Goal: Task Accomplishment & Management: Manage account settings

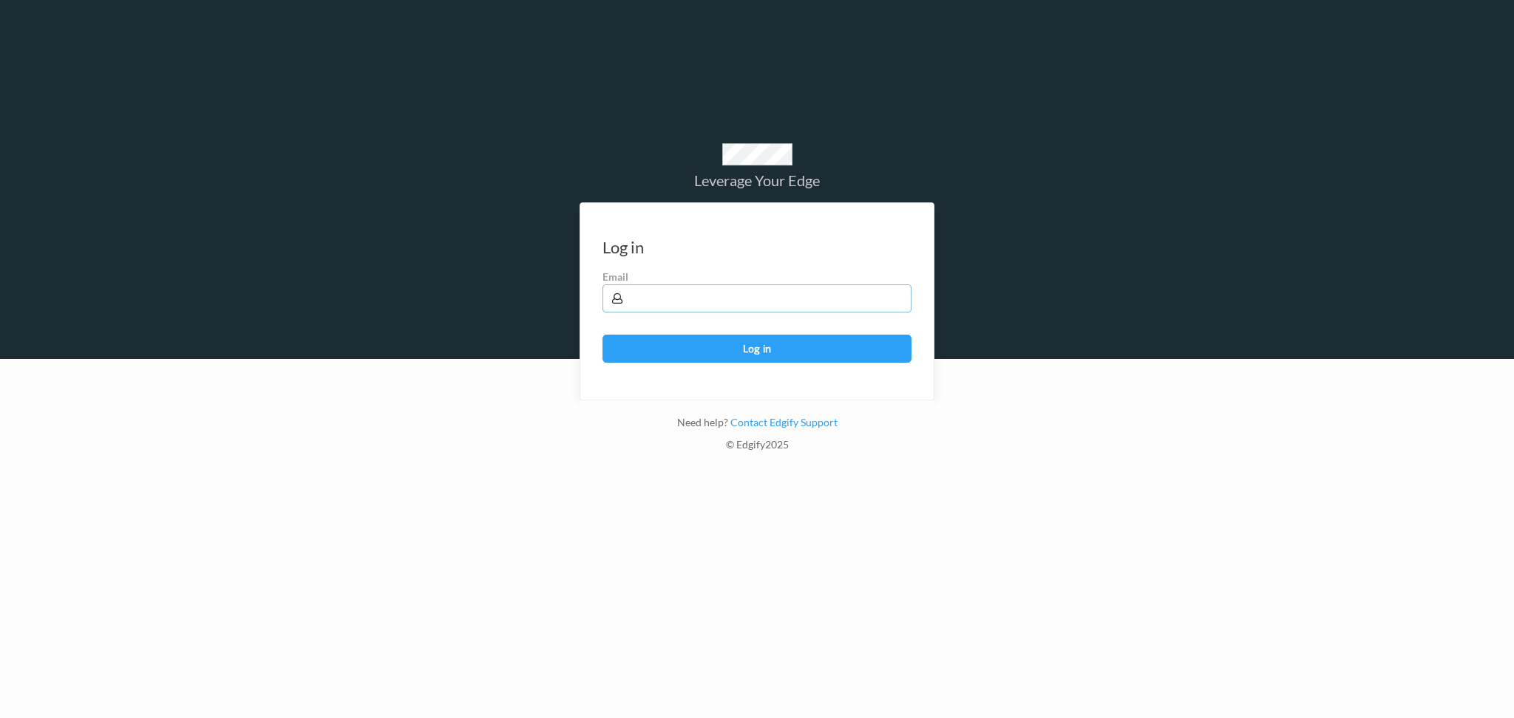
click at [704, 302] on input "text" at bounding box center [756, 299] width 309 height 28
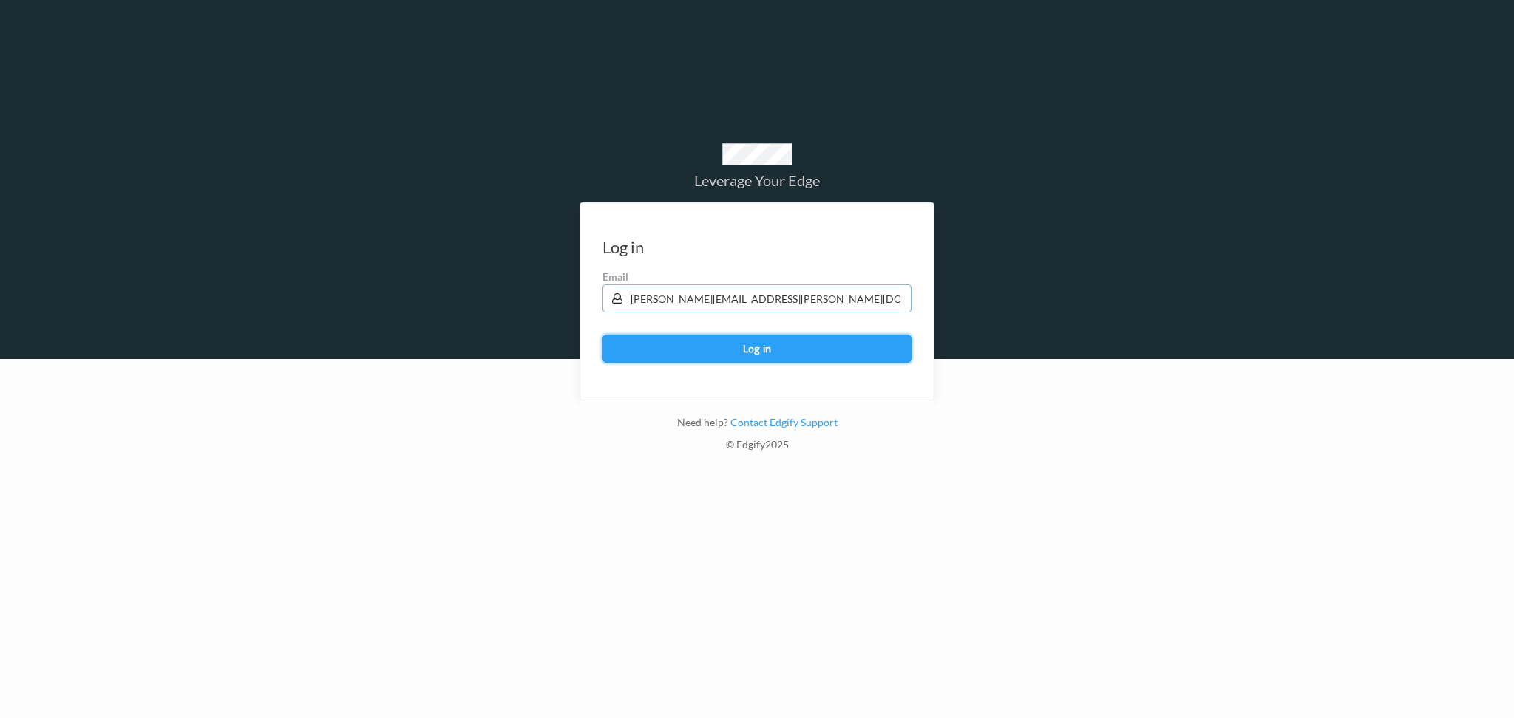
type input "[PERSON_NAME][EMAIL_ADDRESS][PERSON_NAME][DOMAIN_NAME]"
drag, startPoint x: 739, startPoint y: 350, endPoint x: 746, endPoint y: 347, distance: 8.3
click at [745, 347] on button "Log in" at bounding box center [756, 349] width 309 height 28
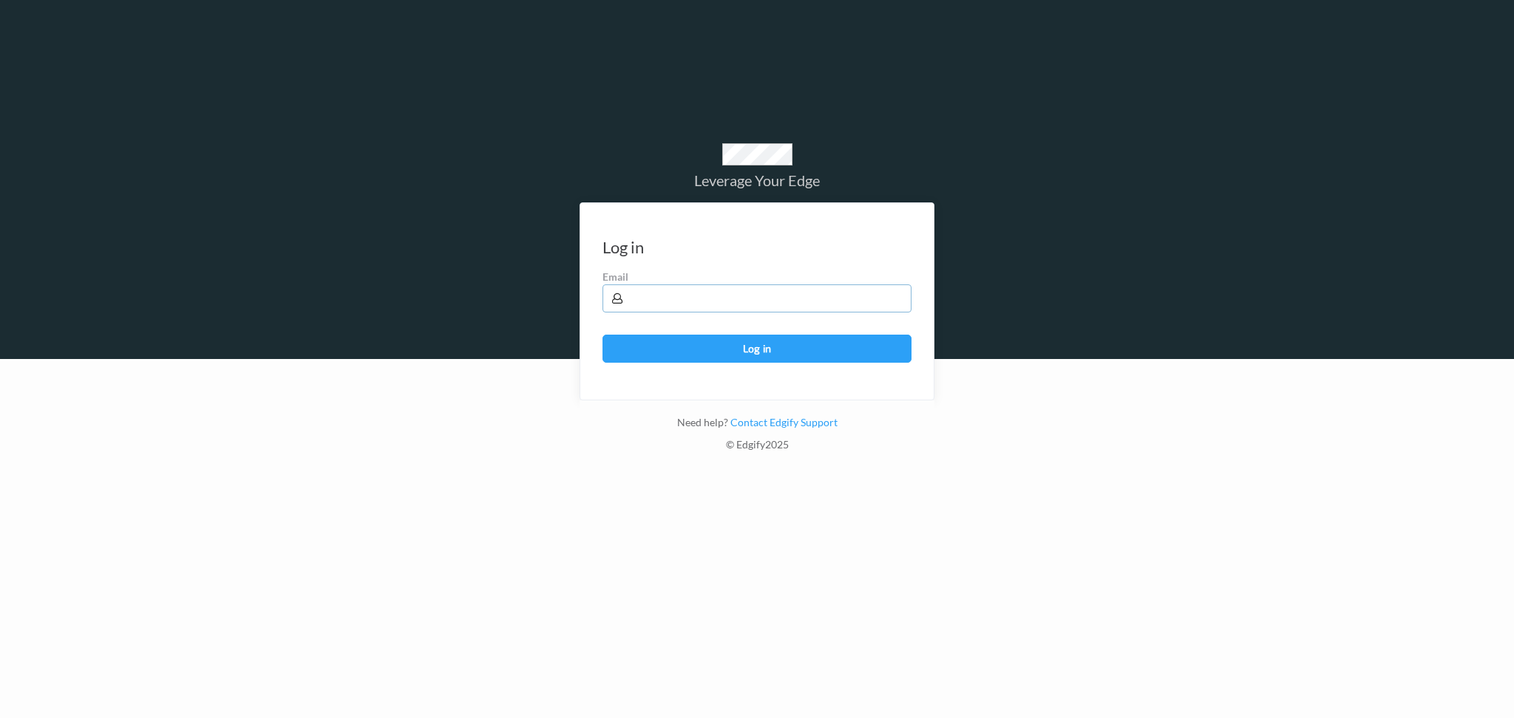
click at [715, 295] on input "text" at bounding box center [756, 299] width 309 height 28
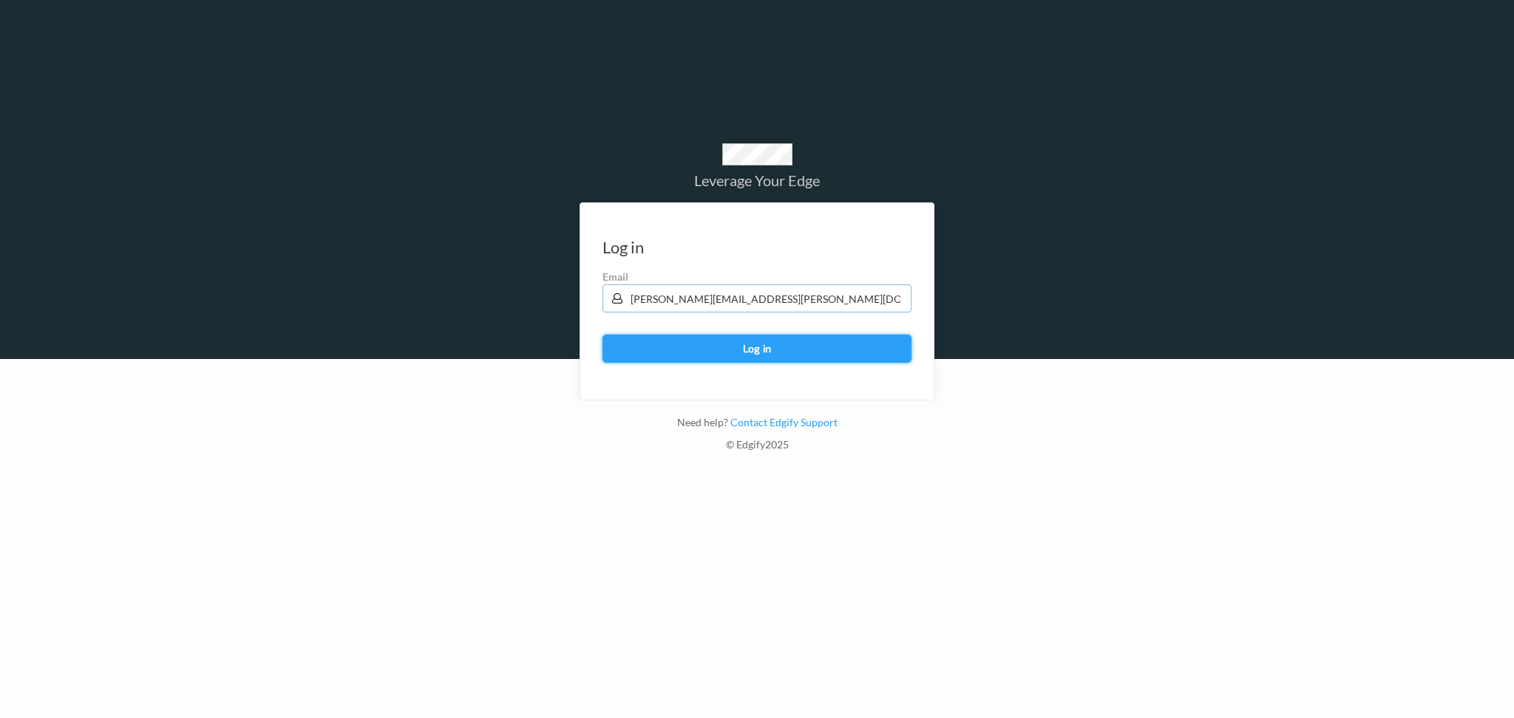
type input "[PERSON_NAME][EMAIL_ADDRESS][PERSON_NAME][DOMAIN_NAME]"
click at [758, 347] on button "Log in" at bounding box center [756, 349] width 309 height 28
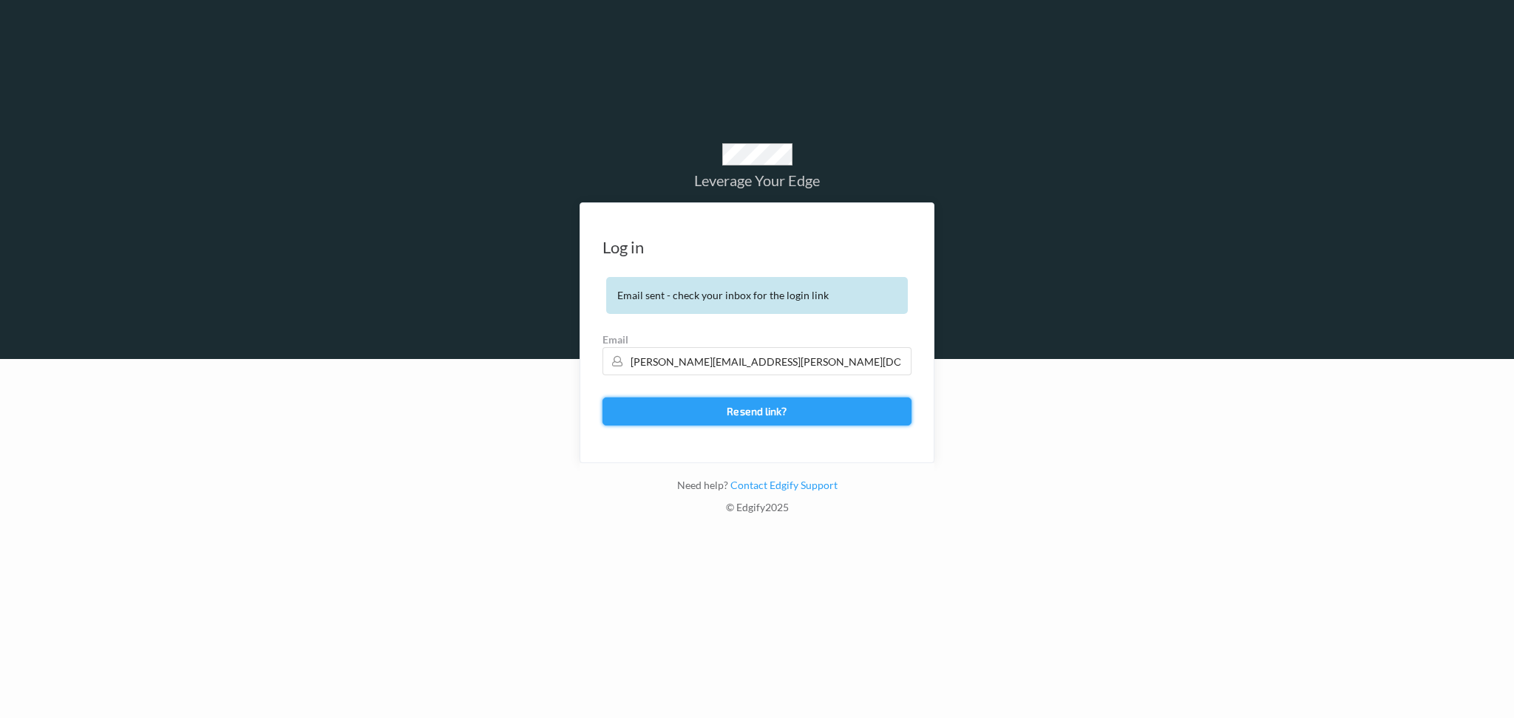
click at [809, 407] on button "Resend link?" at bounding box center [756, 412] width 309 height 28
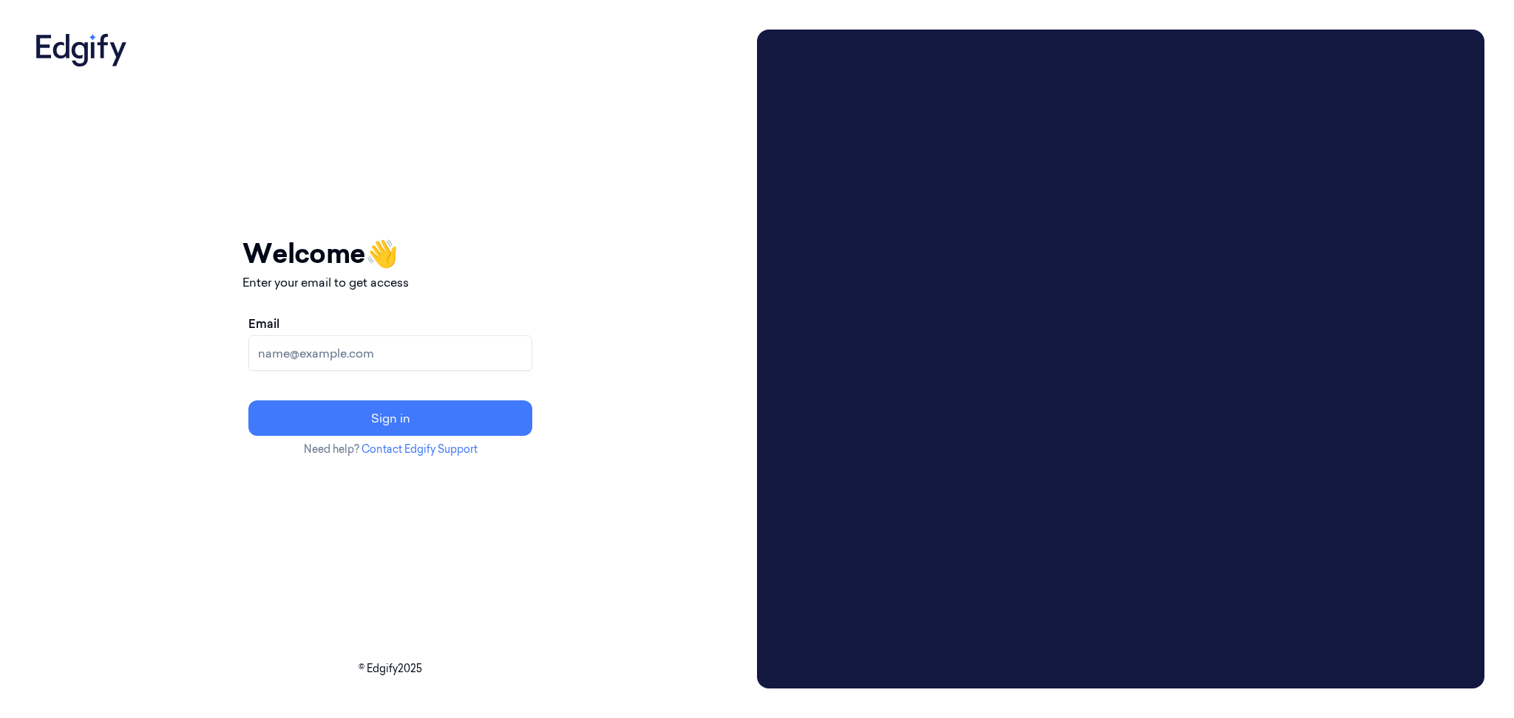
click at [480, 359] on input "Email" at bounding box center [390, 353] width 284 height 35
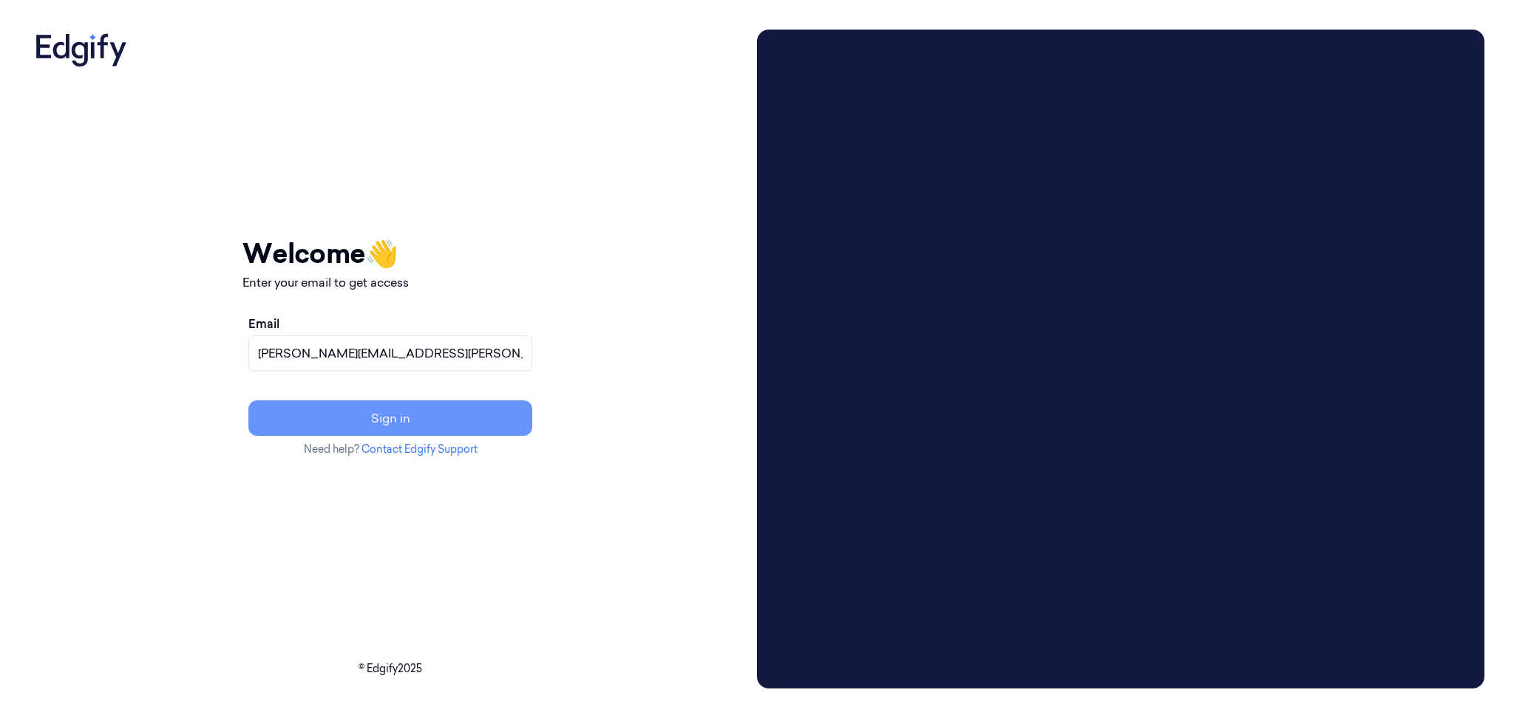
type input "adams.alexis@heb.com"
click at [489, 415] on button "Sign in" at bounding box center [390, 418] width 284 height 35
